Goal: Use online tool/utility: Utilize a website feature to perform a specific function

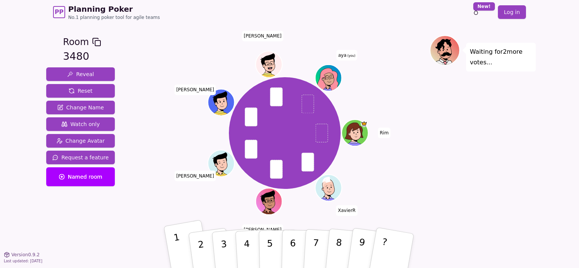
click at [185, 242] on button "1" at bounding box center [187, 251] width 47 height 63
click at [177, 242] on p "1" at bounding box center [179, 252] width 13 height 41
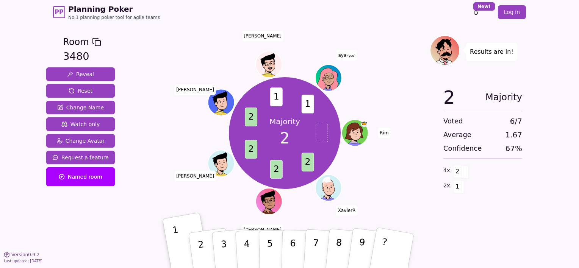
click at [367, 177] on div "Majority 2 2 2 2 2 1 1 Rim XavierR Alexis abdelaziz Arthur Majdi aya (you)" at bounding box center [285, 133] width 290 height 169
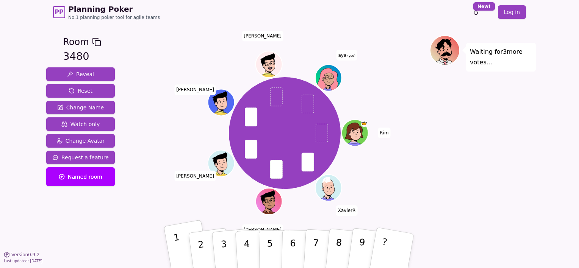
click at [182, 243] on button "1" at bounding box center [187, 251] width 47 height 63
click at [186, 246] on button "1" at bounding box center [187, 251] width 47 height 63
click at [180, 238] on button "1" at bounding box center [187, 251] width 47 height 63
click at [174, 255] on button "1" at bounding box center [187, 251] width 47 height 63
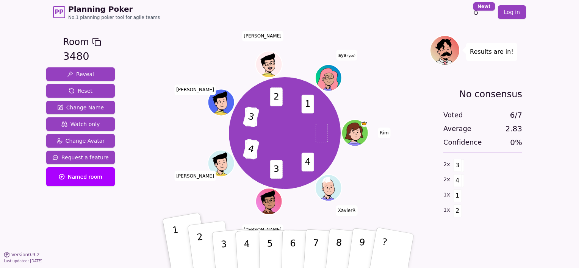
click at [207, 248] on button "2" at bounding box center [209, 250] width 45 height 61
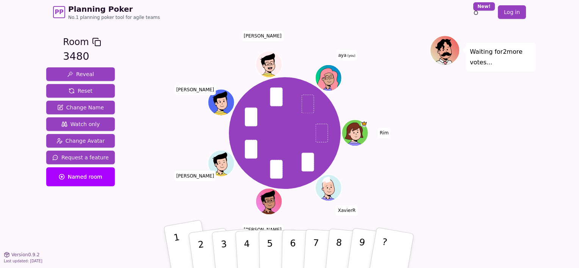
click at [184, 244] on button "1" at bounding box center [187, 251] width 47 height 63
click at [200, 250] on p "2" at bounding box center [201, 251] width 11 height 41
click at [202, 249] on p "2" at bounding box center [201, 251] width 11 height 41
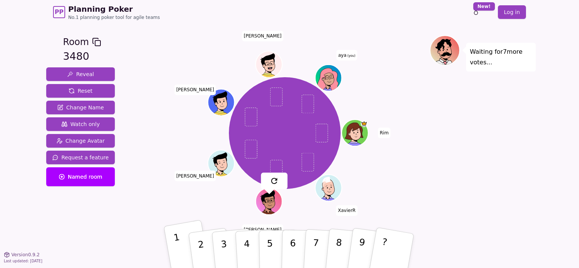
click at [180, 246] on button "1" at bounding box center [187, 251] width 47 height 63
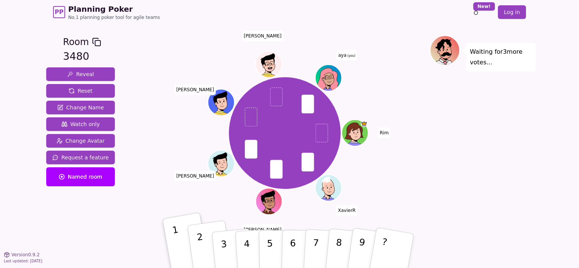
click at [198, 247] on button "2" at bounding box center [209, 250] width 45 height 61
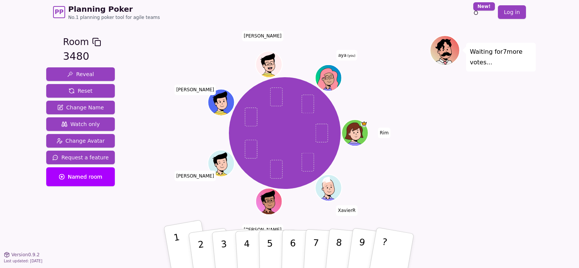
click at [179, 250] on p "1" at bounding box center [179, 252] width 13 height 41
click at [486, 155] on div "Waiting for 5 more votes..." at bounding box center [483, 139] width 106 height 208
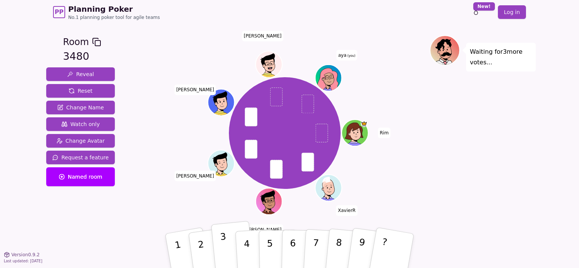
click at [218, 248] on button "3" at bounding box center [232, 251] width 43 height 60
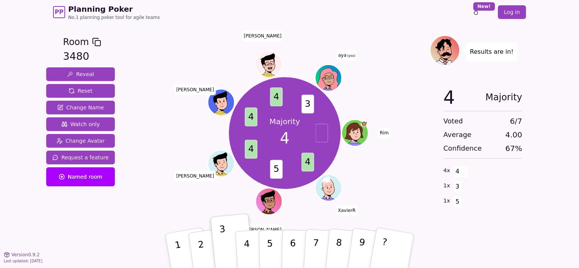
click at [553, 30] on div "PP Planning Poker No.1 planning poker tool for agile teams Toggle theme New! Lo…" at bounding box center [289, 134] width 579 height 268
